Goal: Information Seeking & Learning: Learn about a topic

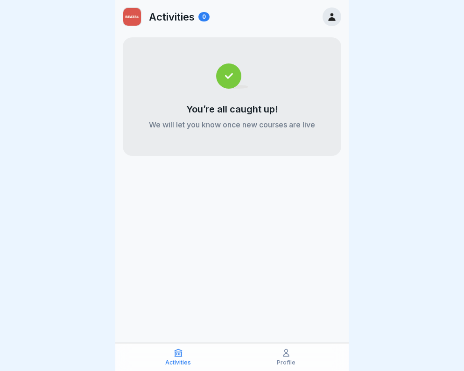
click at [287, 350] on icon at bounding box center [287, 353] width 6 height 7
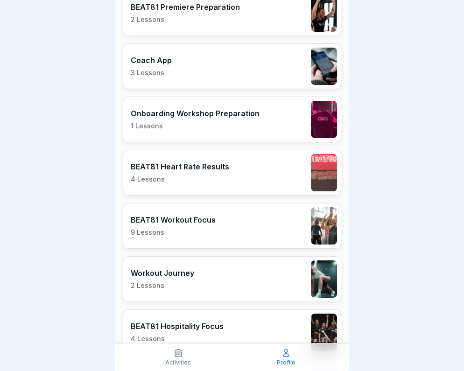
scroll to position [1524, 0]
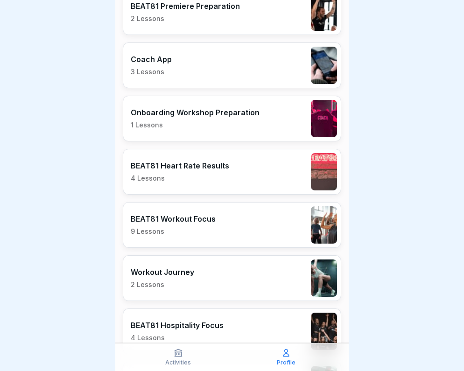
click at [235, 122] on p "1 Lessons" at bounding box center [195, 125] width 129 height 8
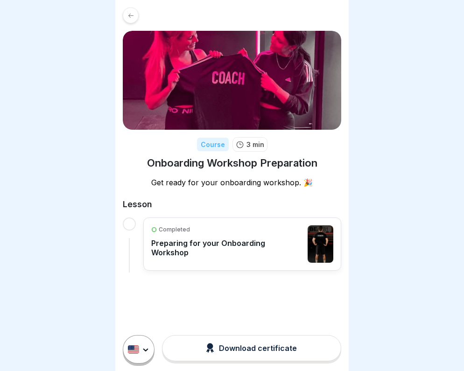
click at [145, 129] on img at bounding box center [232, 80] width 219 height 99
click at [174, 253] on div "Completed Preparing for your Onboarding Workshop" at bounding box center [227, 244] width 152 height 37
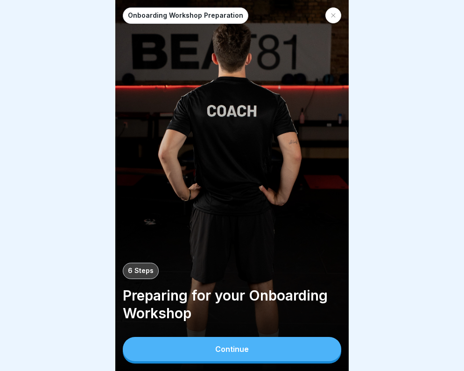
click at [165, 351] on button "Continue" at bounding box center [232, 349] width 219 height 24
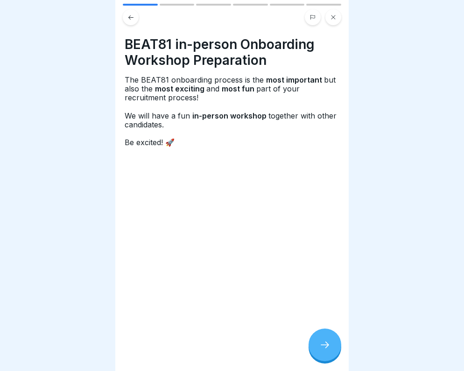
click at [318, 344] on div at bounding box center [325, 345] width 33 height 33
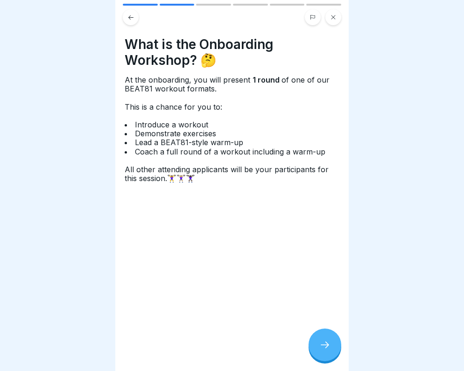
click at [331, 18] on icon at bounding box center [334, 17] width 6 height 6
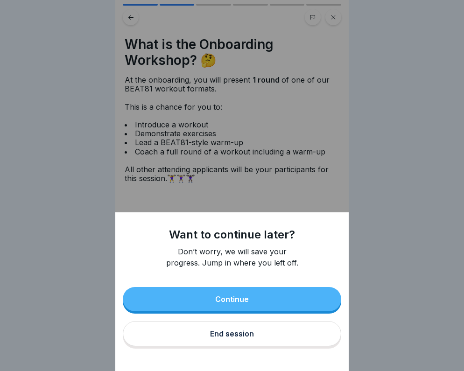
click at [145, 301] on button "Continue" at bounding box center [232, 299] width 219 height 24
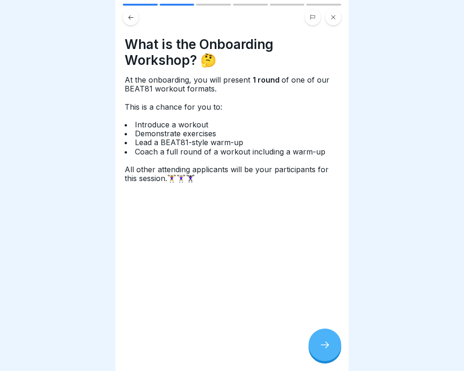
click at [129, 19] on icon at bounding box center [131, 17] width 7 height 7
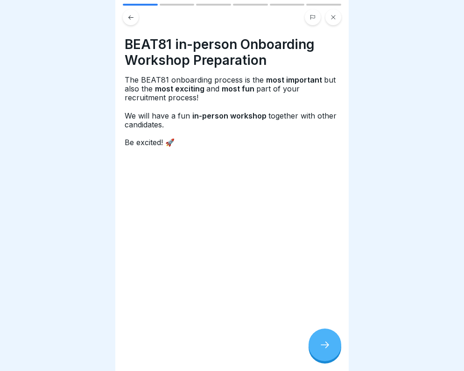
click at [129, 19] on icon at bounding box center [131, 17] width 7 height 7
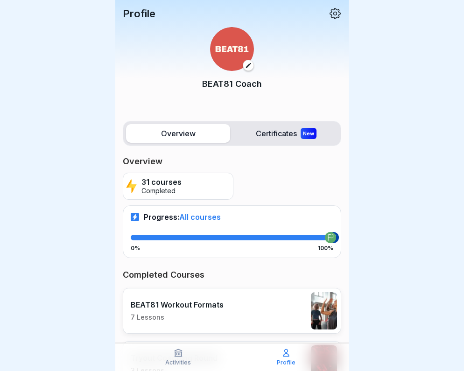
click at [159, 193] on p "Completed" at bounding box center [162, 191] width 40 height 8
click at [186, 218] on span "All courses" at bounding box center [200, 217] width 42 height 9
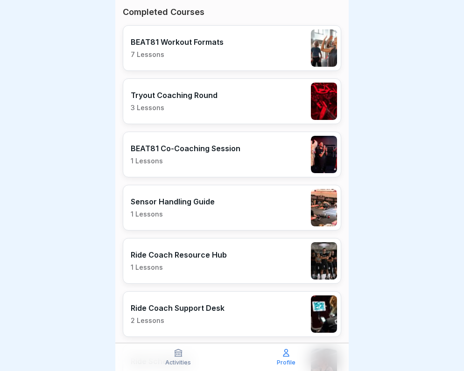
scroll to position [262, 0]
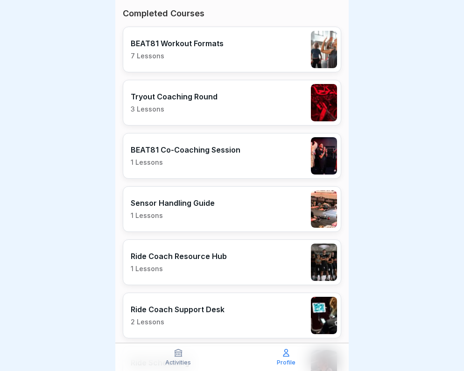
click at [211, 112] on p "3 Lessons" at bounding box center [174, 109] width 87 height 8
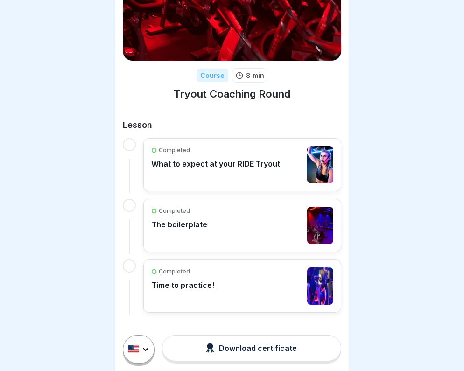
scroll to position [69, 0]
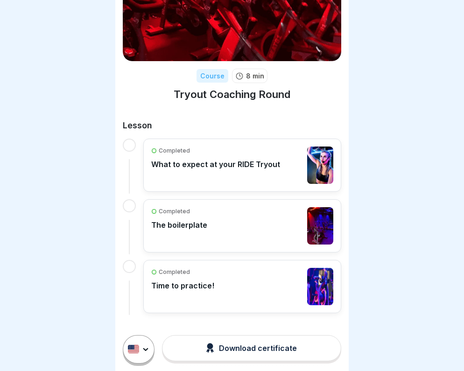
click at [131, 12] on icon at bounding box center [130, 11] width 5 height 4
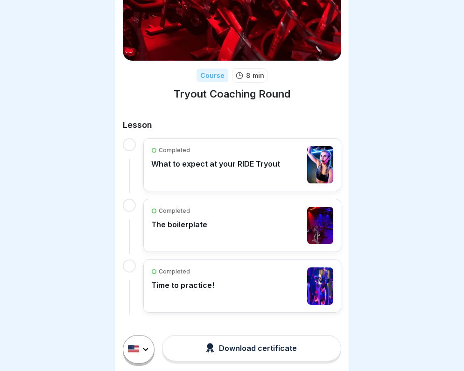
scroll to position [69, 0]
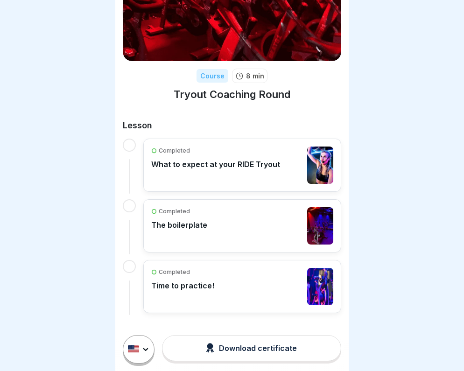
click at [129, 16] on div at bounding box center [131, 12] width 16 height 16
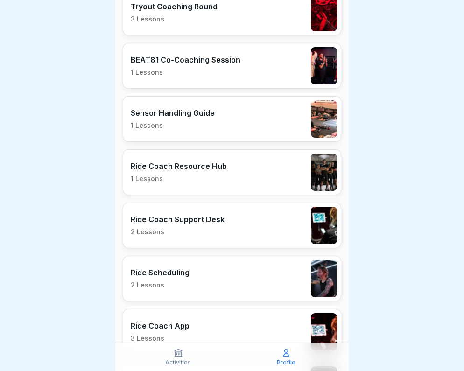
scroll to position [353, 0]
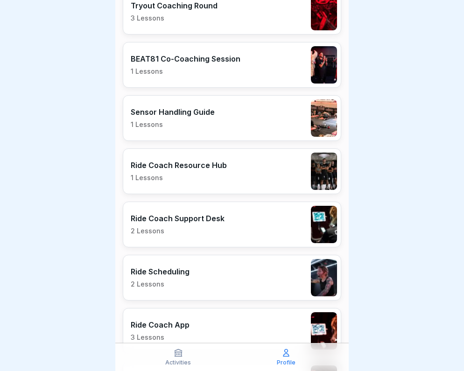
click at [180, 236] on div "Ride Coach Support Desk 2 Lessons" at bounding box center [232, 225] width 219 height 46
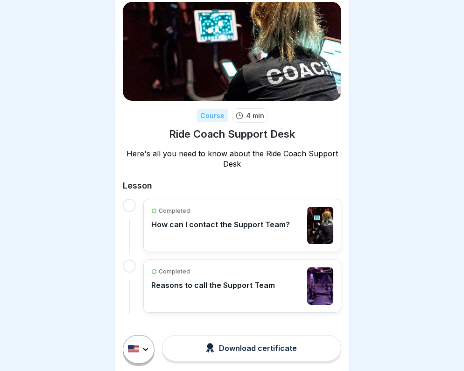
scroll to position [28, 0]
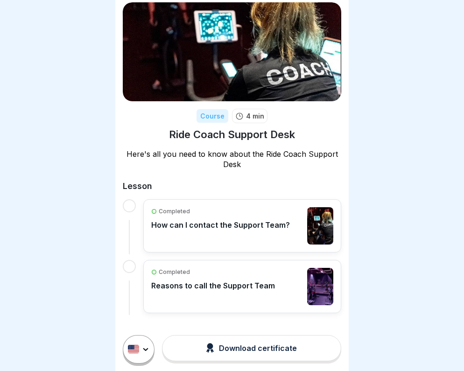
click at [126, 17] on div at bounding box center [131, 12] width 16 height 16
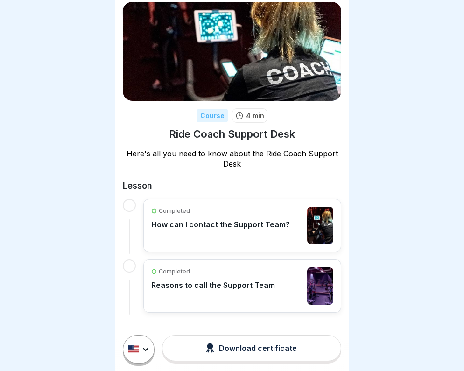
scroll to position [28, 0]
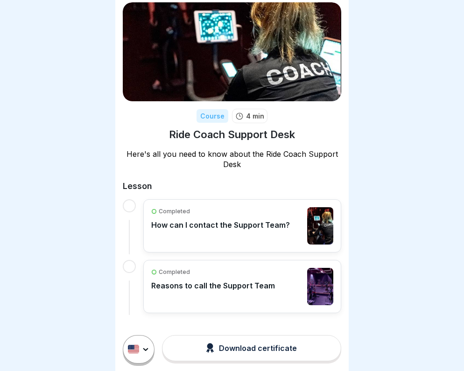
click at [137, 7] on div at bounding box center [131, 12] width 16 height 16
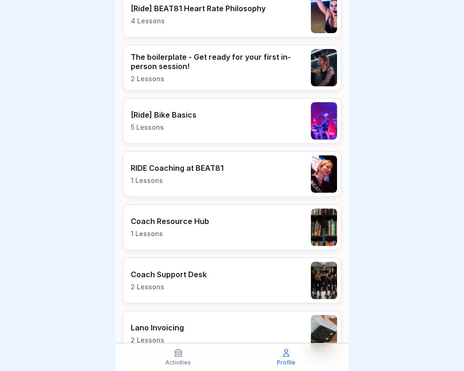
scroll to position [992, 0]
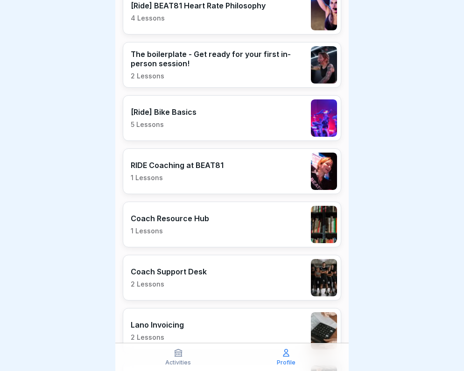
click at [189, 171] on div "RIDE Coaching at BEAT81 1 Lessons" at bounding box center [177, 171] width 93 height 21
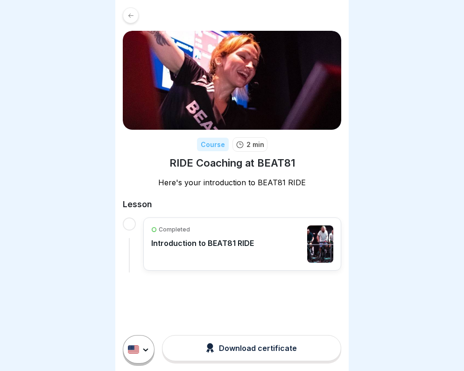
click at [171, 257] on div "Completed Introduction to BEAT81 RIDE" at bounding box center [202, 244] width 103 height 37
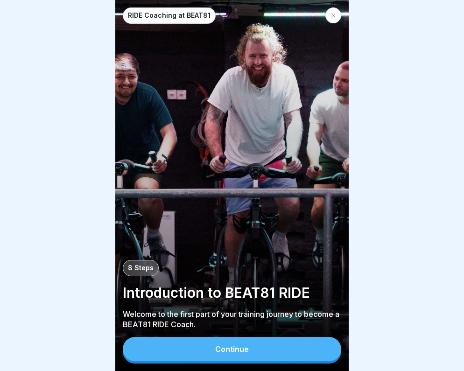
click at [152, 362] on div "Continue" at bounding box center [232, 350] width 219 height 27
click at [157, 348] on button "Continue" at bounding box center [232, 349] width 219 height 24
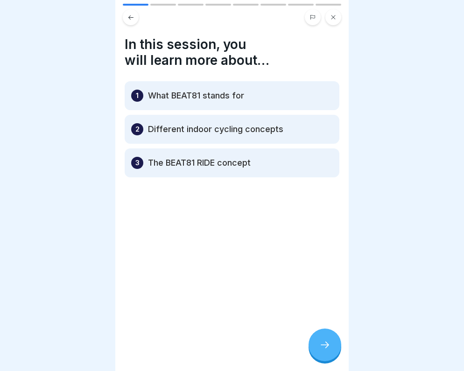
click at [331, 19] on icon at bounding box center [334, 17] width 6 height 6
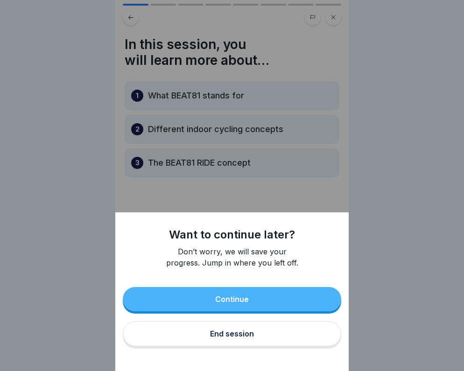
click at [154, 287] on div "Continue End session" at bounding box center [232, 318] width 219 height 62
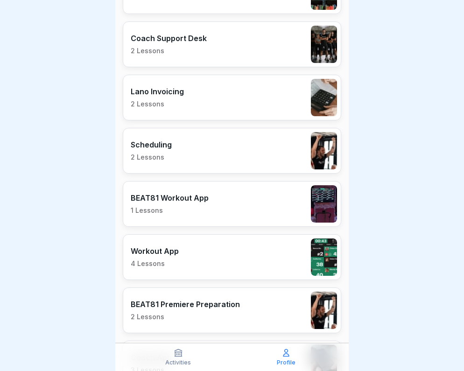
scroll to position [1224, 0]
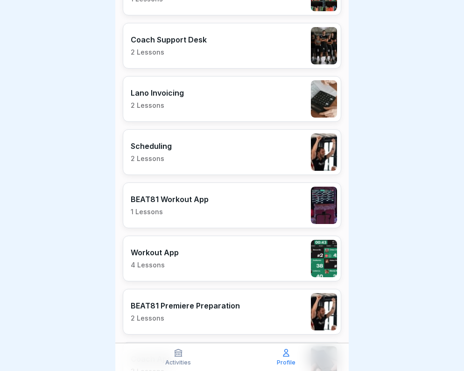
click at [156, 311] on div "BEAT81 Premiere Preparation 2 Lessons" at bounding box center [185, 311] width 109 height 21
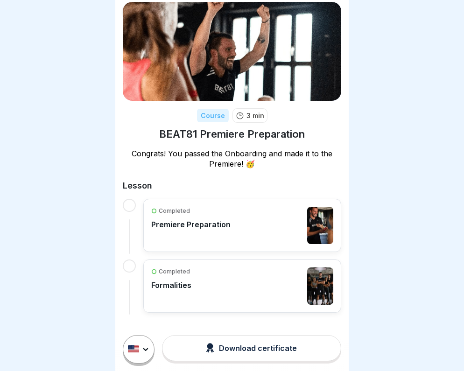
scroll to position [28, 0]
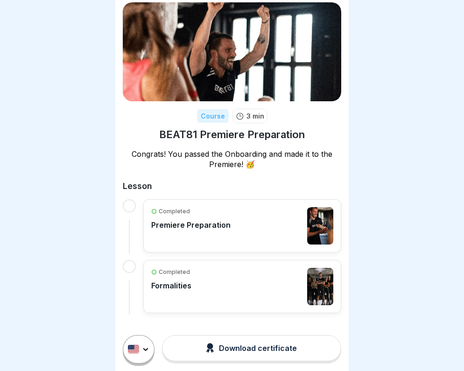
click at [185, 244] on div "Completed Premiere Preparation" at bounding box center [242, 225] width 198 height 53
click at [226, 212] on div "Completed" at bounding box center [190, 211] width 79 height 8
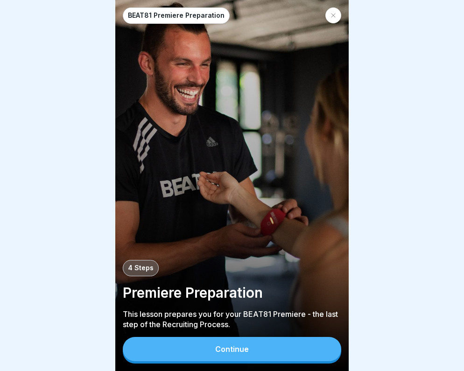
click at [172, 355] on button "Continue" at bounding box center [232, 349] width 219 height 24
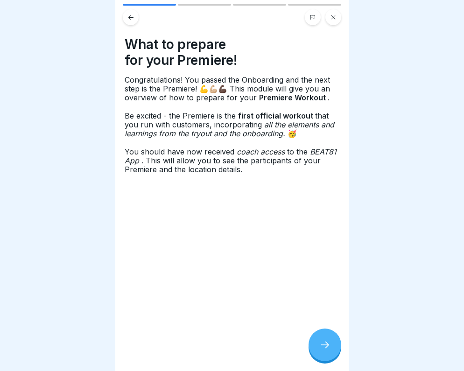
click at [329, 18] on button at bounding box center [334, 17] width 16 height 16
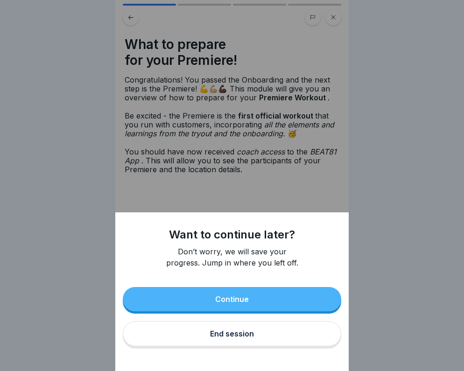
click at [170, 296] on button "Continue" at bounding box center [232, 299] width 219 height 24
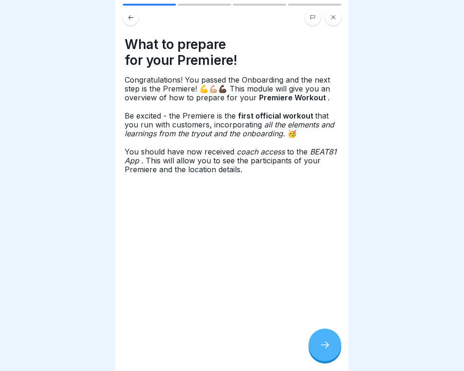
click at [311, 339] on div at bounding box center [325, 345] width 33 height 33
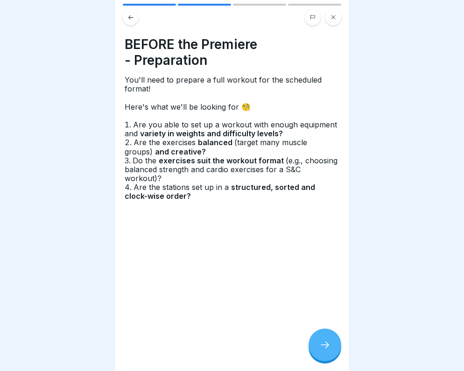
click at [311, 339] on div at bounding box center [325, 345] width 33 height 33
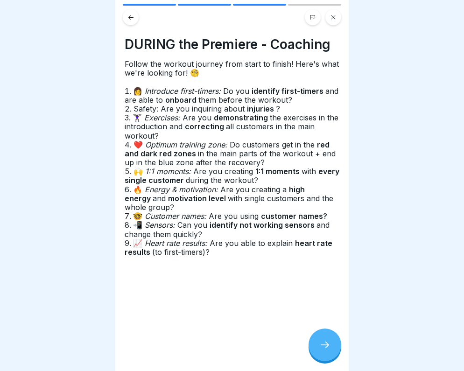
click at [334, 21] on button at bounding box center [334, 17] width 16 height 16
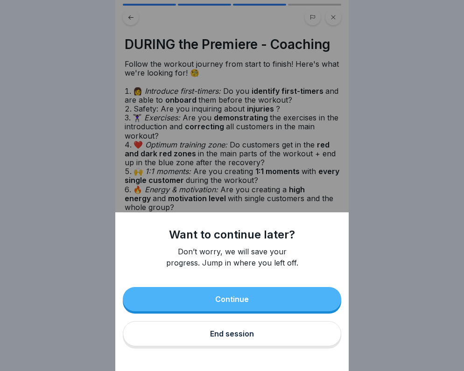
click at [149, 306] on button "Continue" at bounding box center [232, 299] width 219 height 24
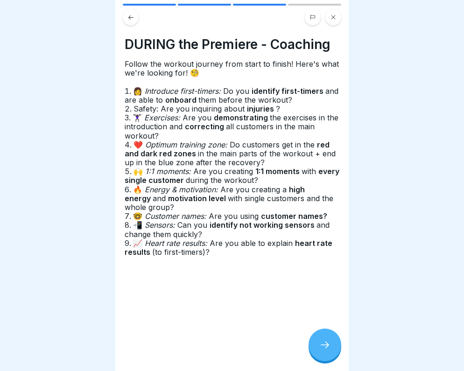
click at [130, 23] on button at bounding box center [131, 17] width 16 height 16
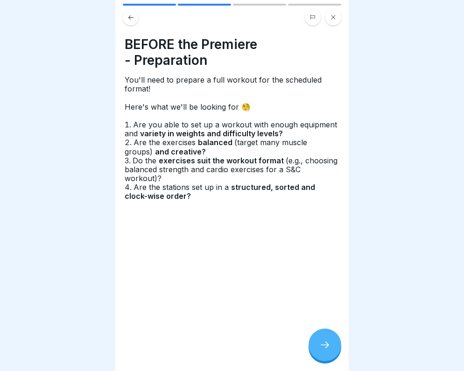
click at [130, 23] on button at bounding box center [131, 17] width 16 height 16
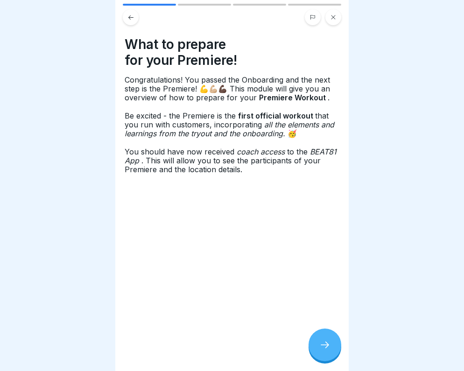
click at [130, 23] on button at bounding box center [131, 17] width 16 height 16
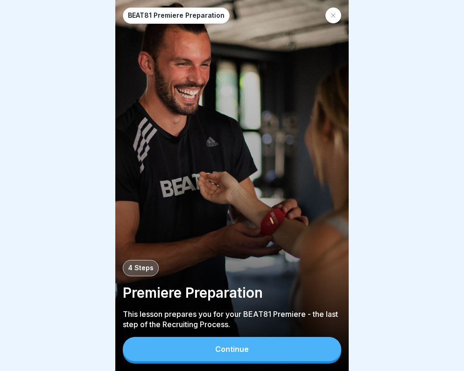
click at [342, 21] on div "BEAT81 Premiere Preparation 4 Steps Premiere Preparation This lesson prepares y…" at bounding box center [232, 185] width 234 height 371
click at [334, 15] on icon at bounding box center [334, 16] width 6 height 6
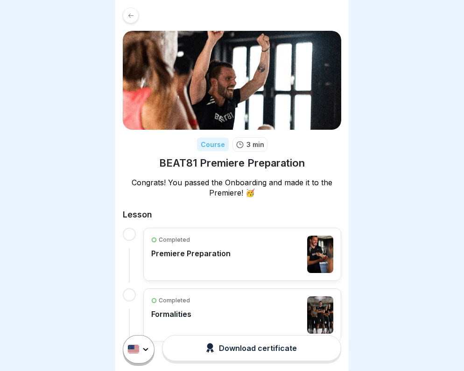
click at [130, 22] on div at bounding box center [131, 15] width 16 height 16
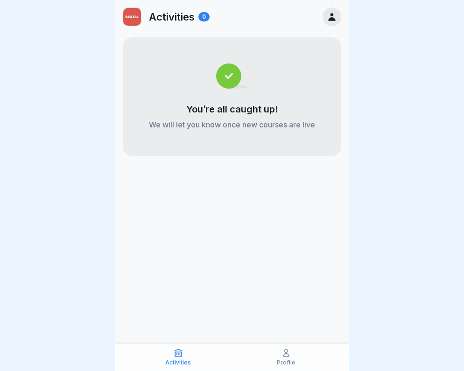
click at [282, 360] on p "Profile" at bounding box center [286, 363] width 19 height 7
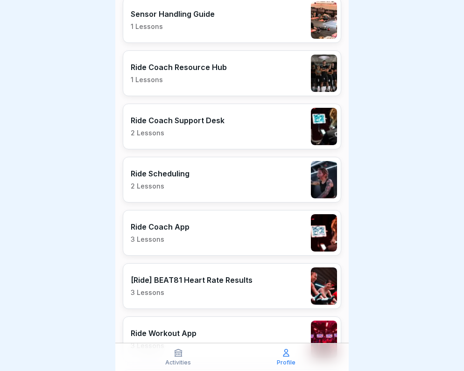
scroll to position [459, 0]
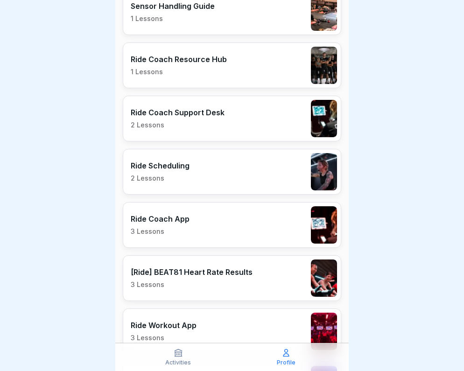
click at [213, 227] on div "Ride Coach App 3 Lessons" at bounding box center [232, 225] width 219 height 46
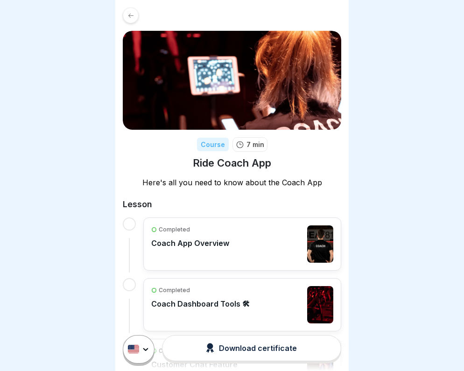
click at [129, 15] on icon at bounding box center [130, 15] width 5 height 4
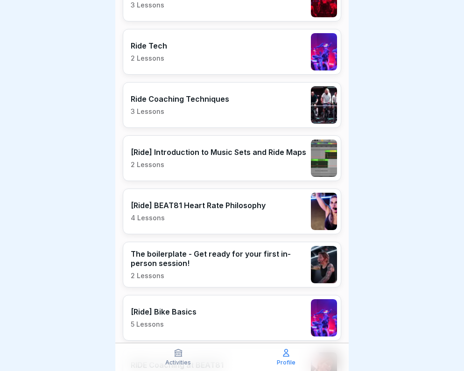
scroll to position [794, 0]
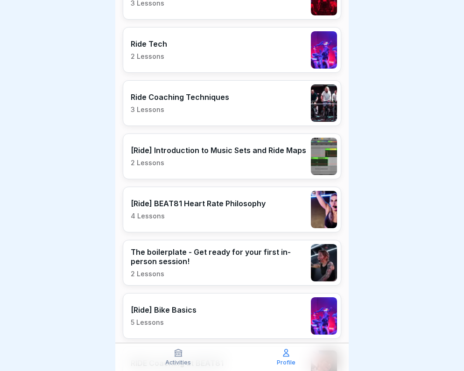
click at [181, 168] on div "[Ride] Introduction to Music Sets and Ride Maps 2 Lessons" at bounding box center [232, 157] width 219 height 46
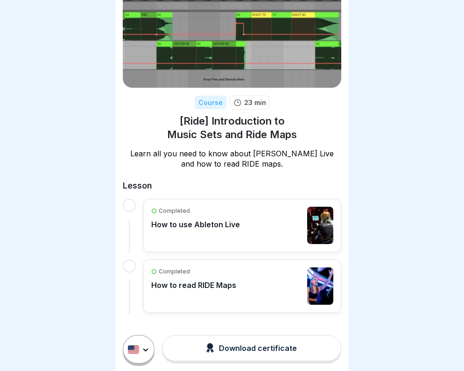
scroll to position [42, 0]
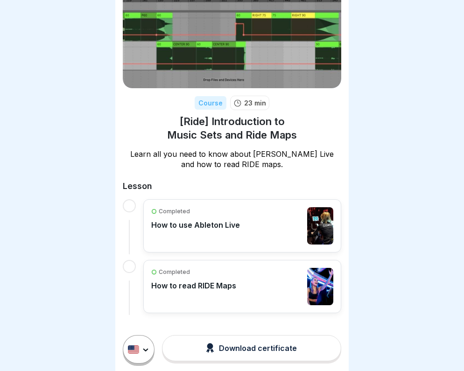
click at [129, 11] on icon at bounding box center [131, 11] width 7 height 7
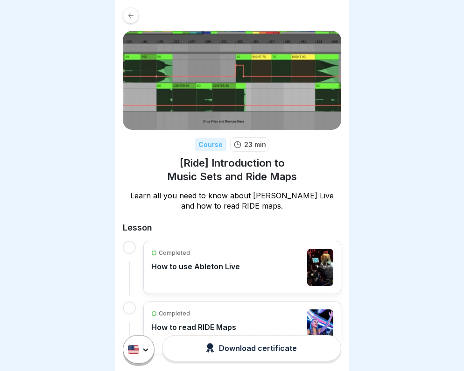
click at [128, 13] on icon at bounding box center [131, 15] width 7 height 7
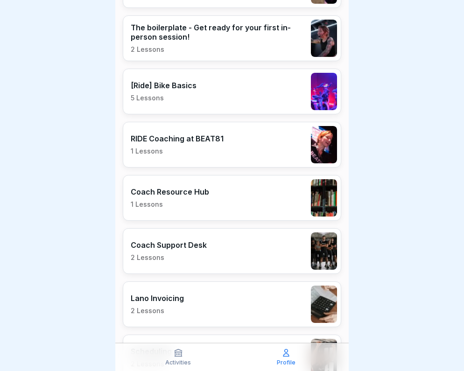
scroll to position [1027, 0]
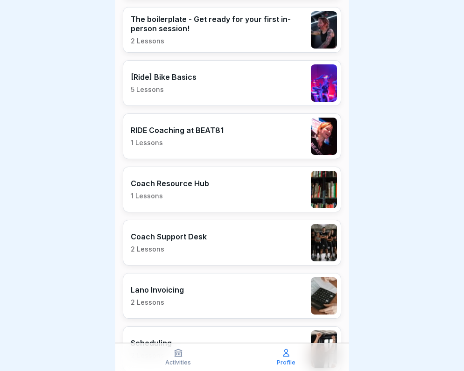
click at [194, 148] on div "RIDE Coaching at BEAT81 1 Lessons" at bounding box center [232, 137] width 219 height 46
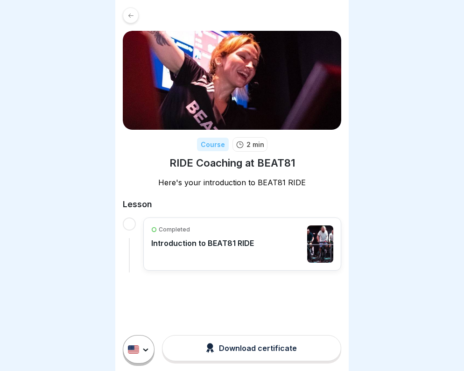
click at [129, 12] on icon at bounding box center [131, 15] width 7 height 7
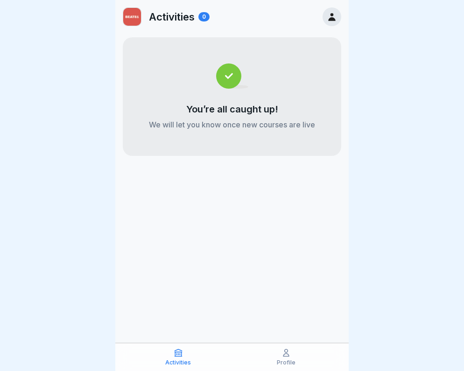
click at [266, 355] on div "Profile" at bounding box center [285, 357] width 103 height 18
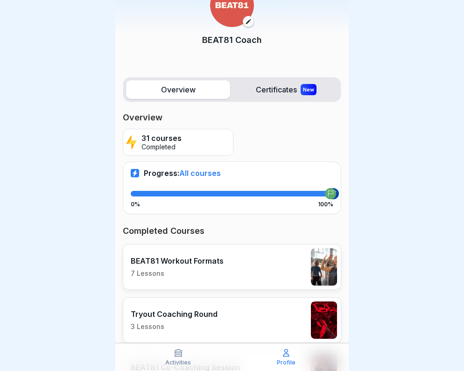
scroll to position [43, 0]
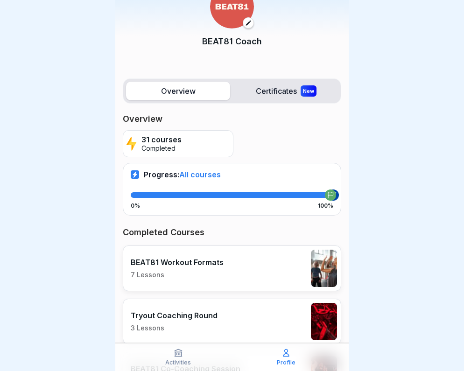
click at [220, 172] on span "All courses" at bounding box center [200, 174] width 42 height 9
drag, startPoint x: 331, startPoint y: 197, endPoint x: 267, endPoint y: 199, distance: 64.0
click at [266, 199] on div "0% 100%" at bounding box center [232, 200] width 203 height 17
click at [269, 96] on label "Certificates New" at bounding box center [286, 91] width 104 height 19
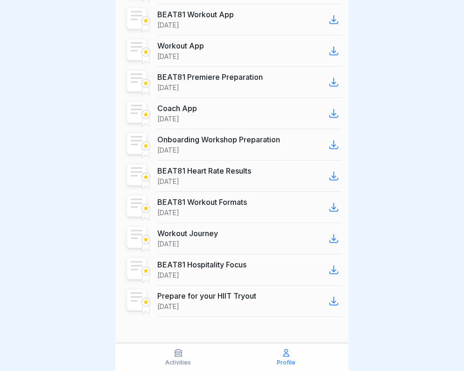
scroll to position [898, 0]
click at [327, 267] on div at bounding box center [334, 270] width 15 height 15
click at [333, 269] on icon at bounding box center [333, 269] width 11 height 11
click at [144, 272] on circle at bounding box center [146, 271] width 8 height 8
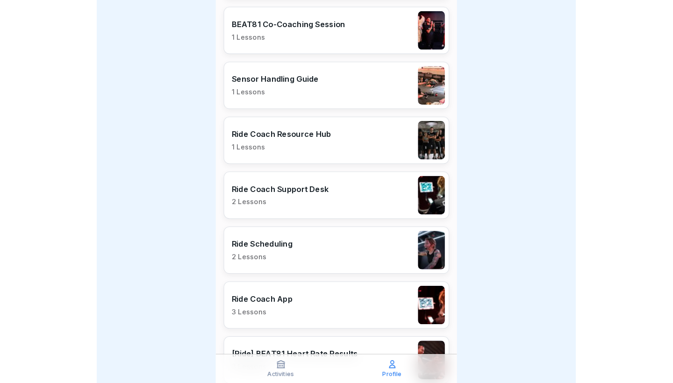
scroll to position [387, 0]
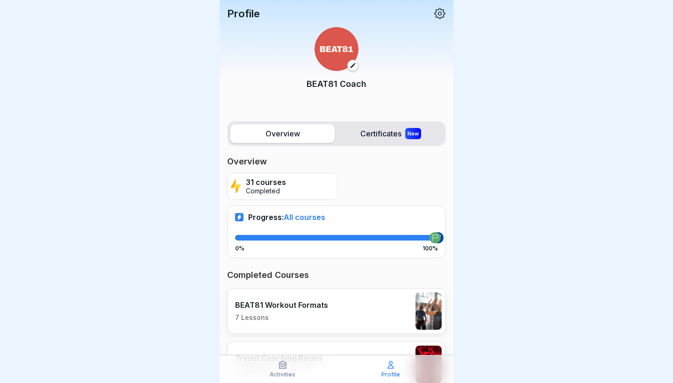
click at [249, 21] on div "BEAT81 Coach" at bounding box center [336, 64] width 219 height 89
click at [436, 15] on icon at bounding box center [439, 13] width 11 height 11
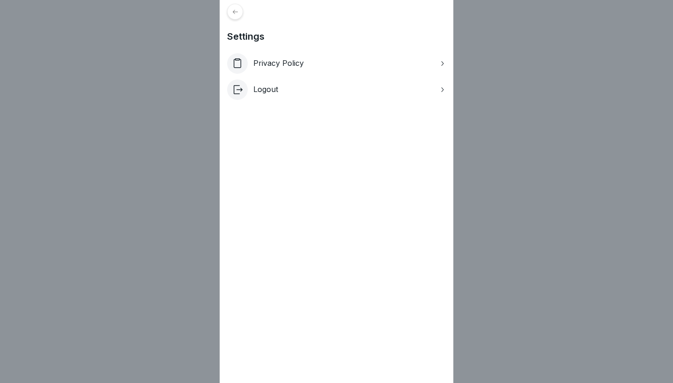
click at [239, 7] on div at bounding box center [235, 12] width 16 height 16
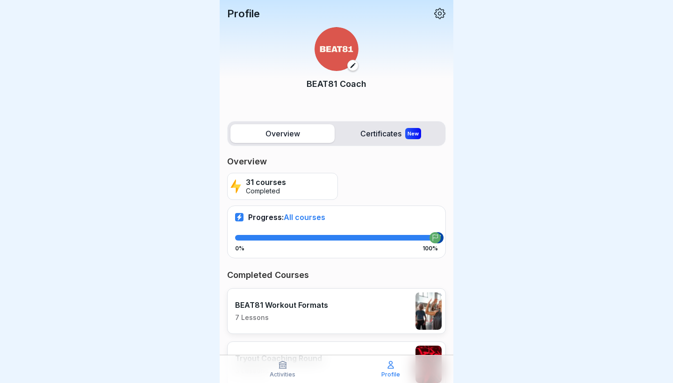
click at [280, 368] on icon at bounding box center [282, 365] width 7 height 7
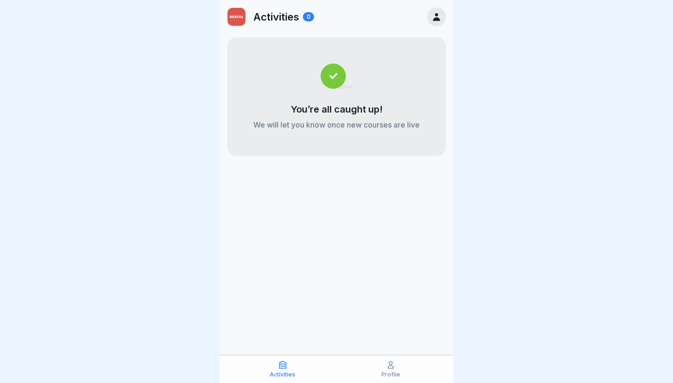
click at [281, 365] on icon at bounding box center [282, 364] width 9 height 9
click at [386, 369] on icon at bounding box center [390, 364] width 9 height 9
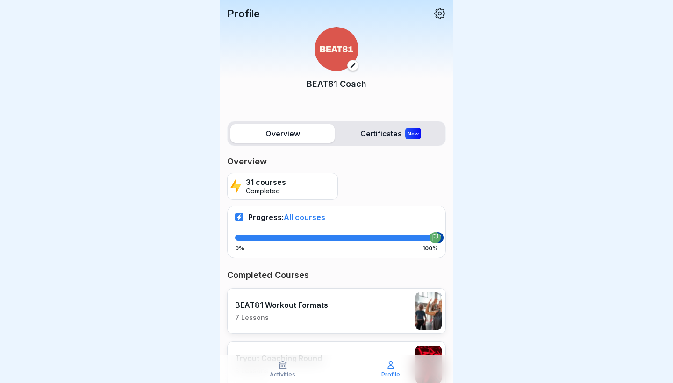
click at [284, 372] on p "Activities" at bounding box center [283, 374] width 26 height 7
